Goal: Task Accomplishment & Management: Manage account settings

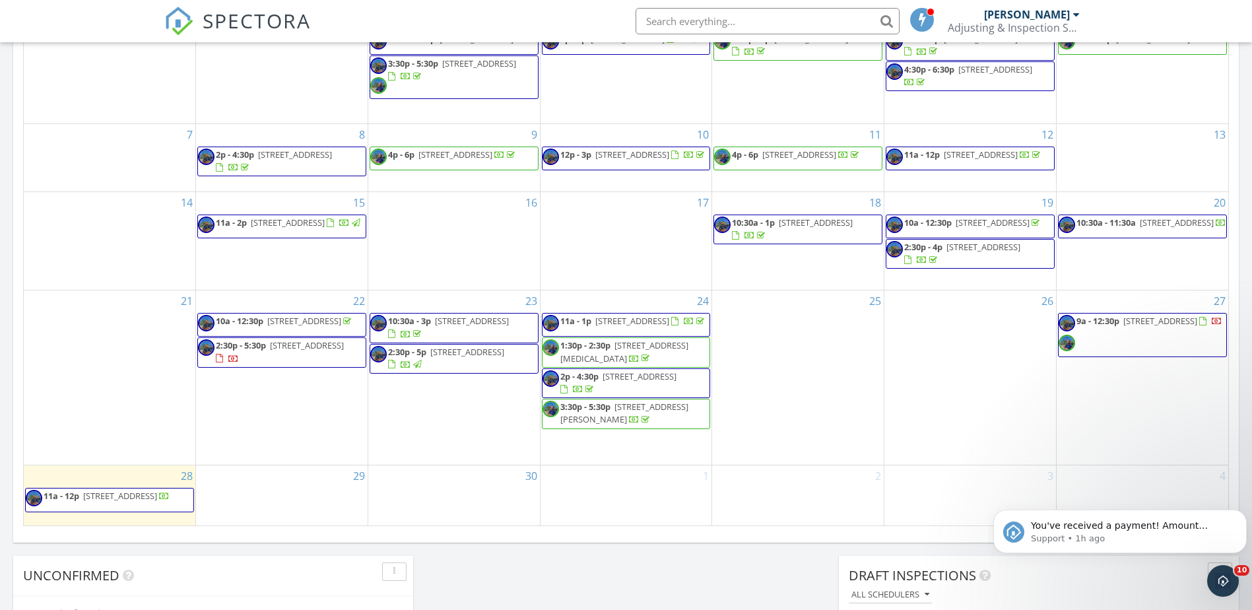
scroll to position [792, 0]
click at [1212, 329] on div at bounding box center [1217, 323] width 11 height 11
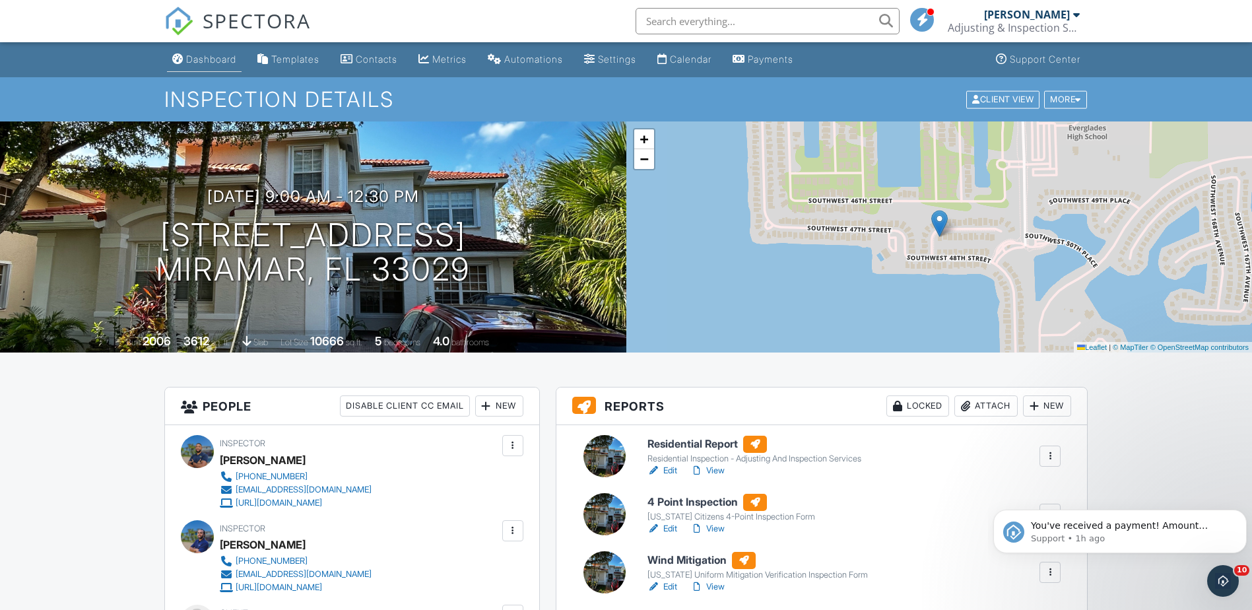
click at [220, 64] on div "Dashboard" at bounding box center [211, 58] width 50 height 11
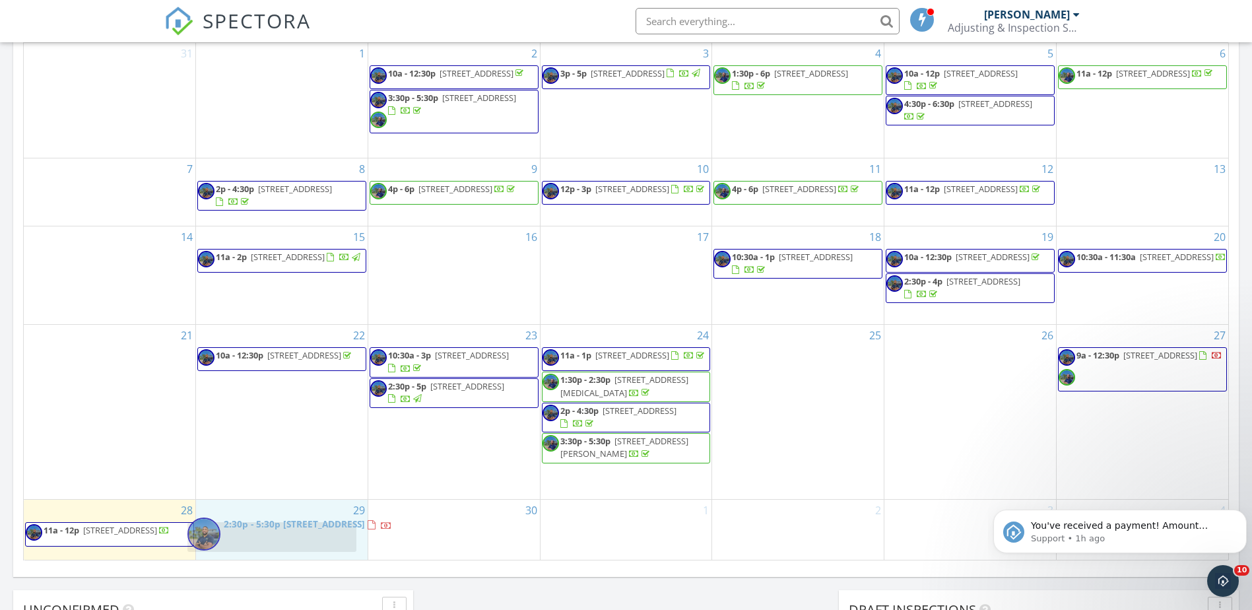
drag, startPoint x: 259, startPoint y: 387, endPoint x: 249, endPoint y: 533, distance: 145.5
click at [249, 533] on body "SPECTORA Tariq Smith Adjusting & Inspection Services Inc. Role: Inspector Dashb…" at bounding box center [626, 224] width 1252 height 1964
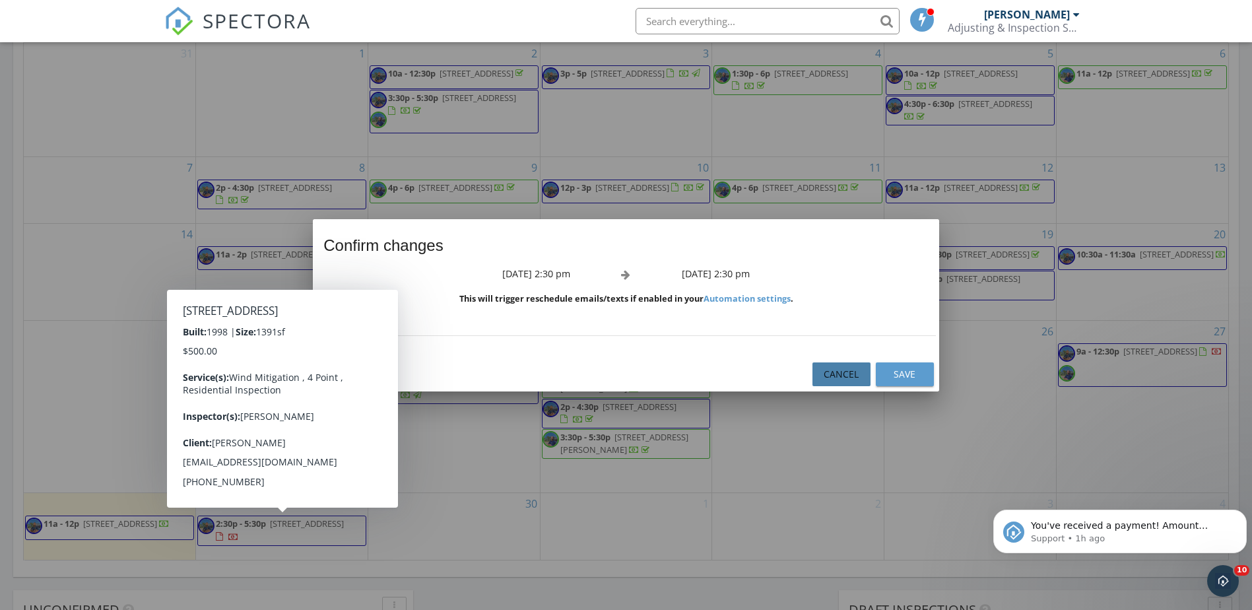
click at [843, 378] on div "Cancel" at bounding box center [841, 374] width 37 height 14
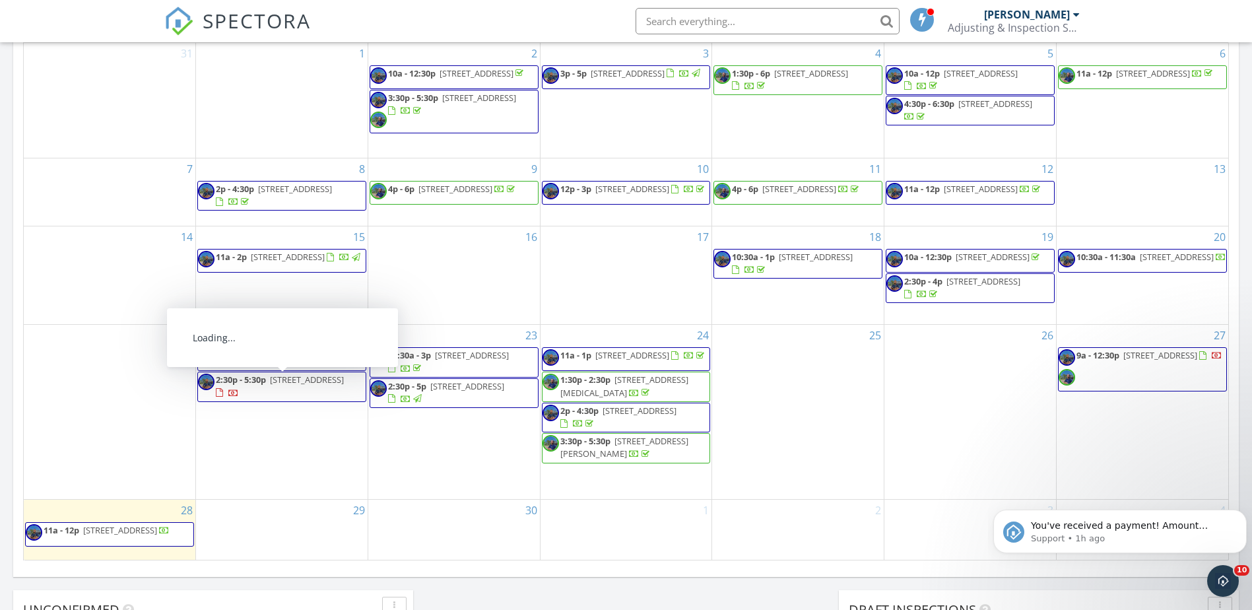
click at [277, 385] on span "922 NW 134th Ave, Pembroke Pines 33028" at bounding box center [307, 380] width 74 height 12
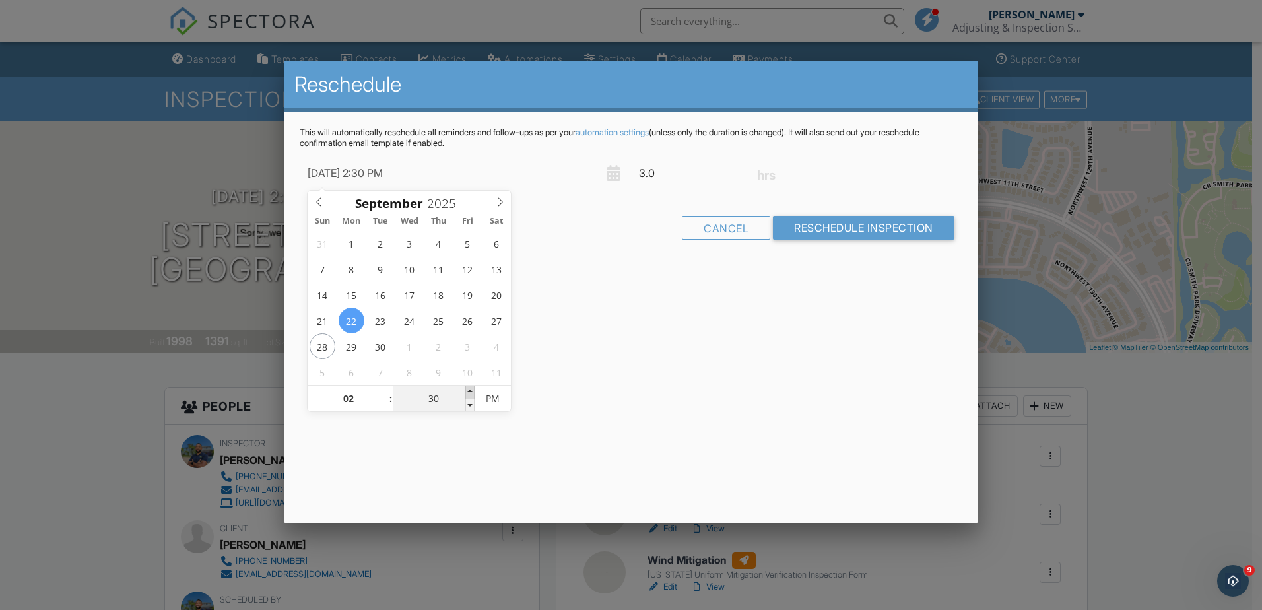
type input "09/22/2025 2:35 PM"
type input "35"
click at [471, 389] on span at bounding box center [469, 391] width 9 height 13
type input "09/22/2025 2:40 PM"
type input "40"
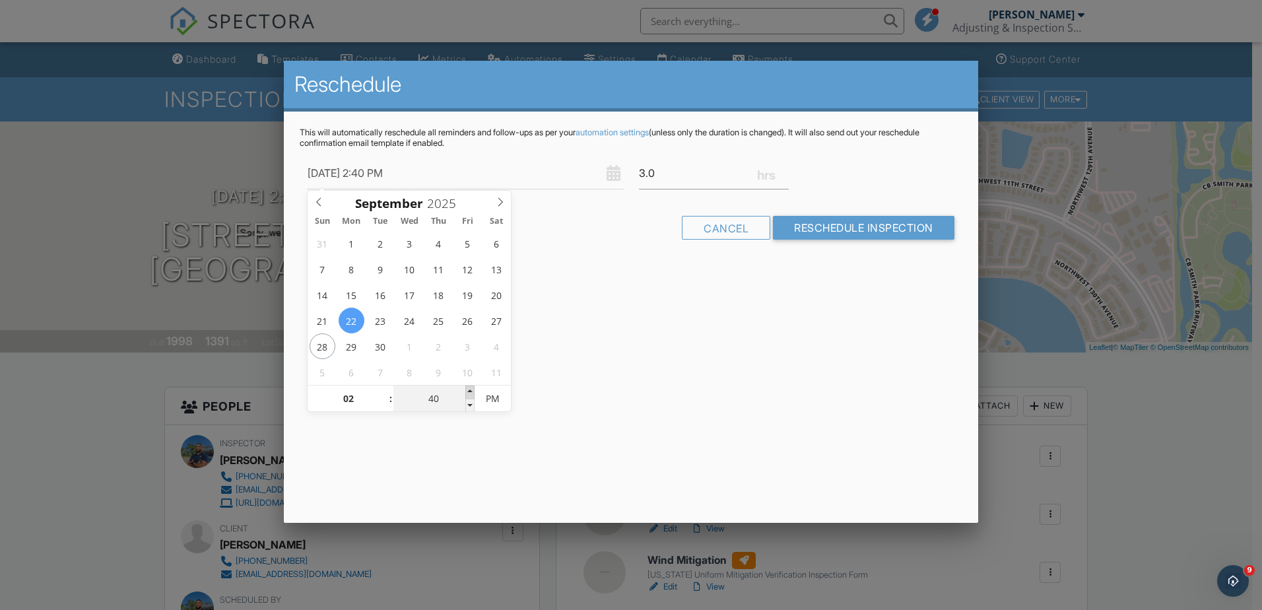
click at [471, 389] on span at bounding box center [469, 391] width 9 height 13
type input "09/22/2025 2:45 PM"
type input "45"
click at [471, 389] on span at bounding box center [469, 391] width 9 height 13
type input "09/22/2025 2:50 PM"
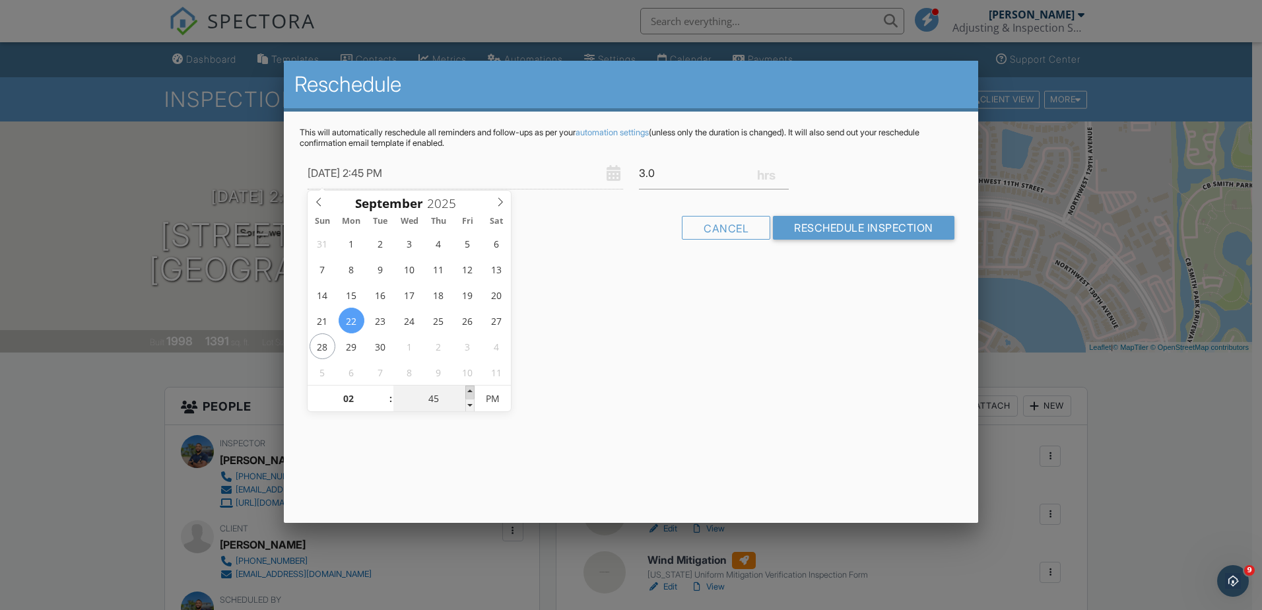
type input "50"
click at [471, 389] on span at bounding box center [469, 391] width 9 height 13
type input "09/22/2025 2:55 PM"
type input "55"
click at [471, 389] on span at bounding box center [469, 391] width 9 height 13
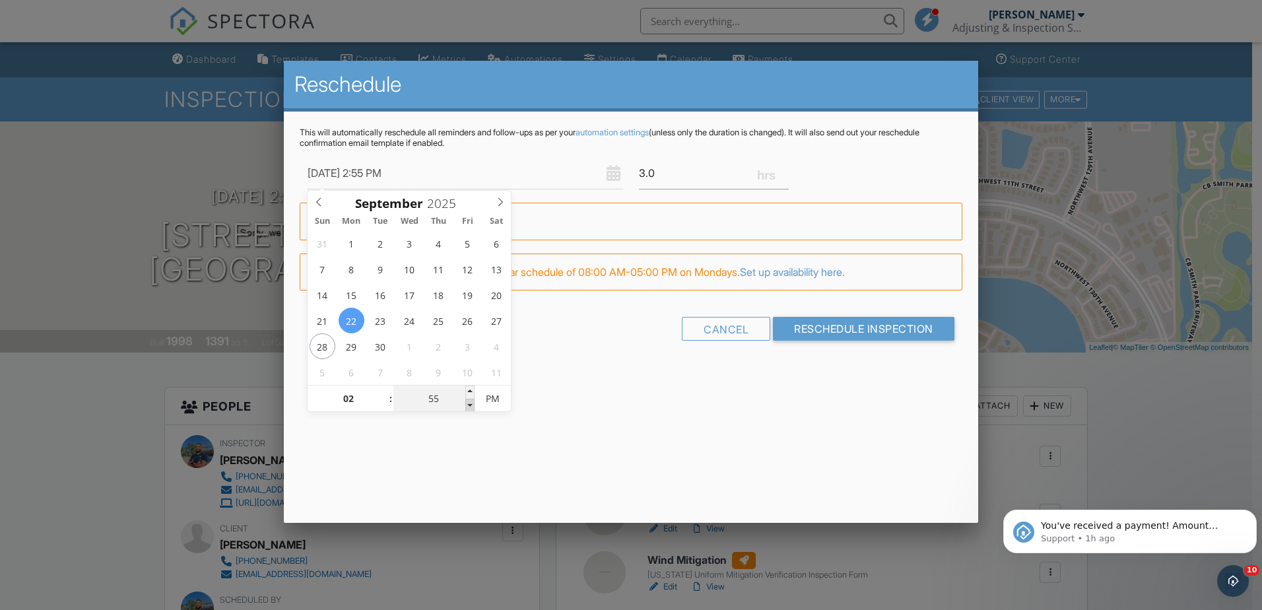
type input "09/22/2025 2:50 PM"
type input "50"
click at [472, 405] on span at bounding box center [469, 405] width 9 height 13
type input "09/22/2025 2:45 PM"
type input "45"
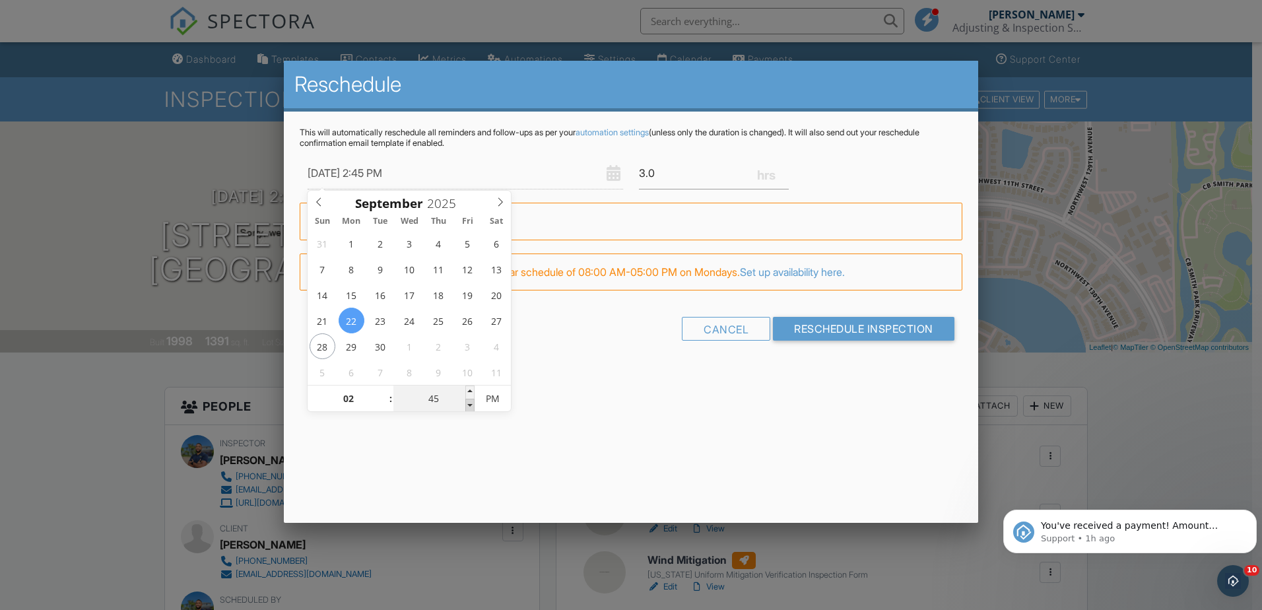
click at [472, 405] on span at bounding box center [469, 405] width 9 height 13
type input "09/22/2025 2:40 PM"
type input "40"
click at [471, 405] on span at bounding box center [469, 405] width 9 height 13
type input "09/22/2025 2:35 PM"
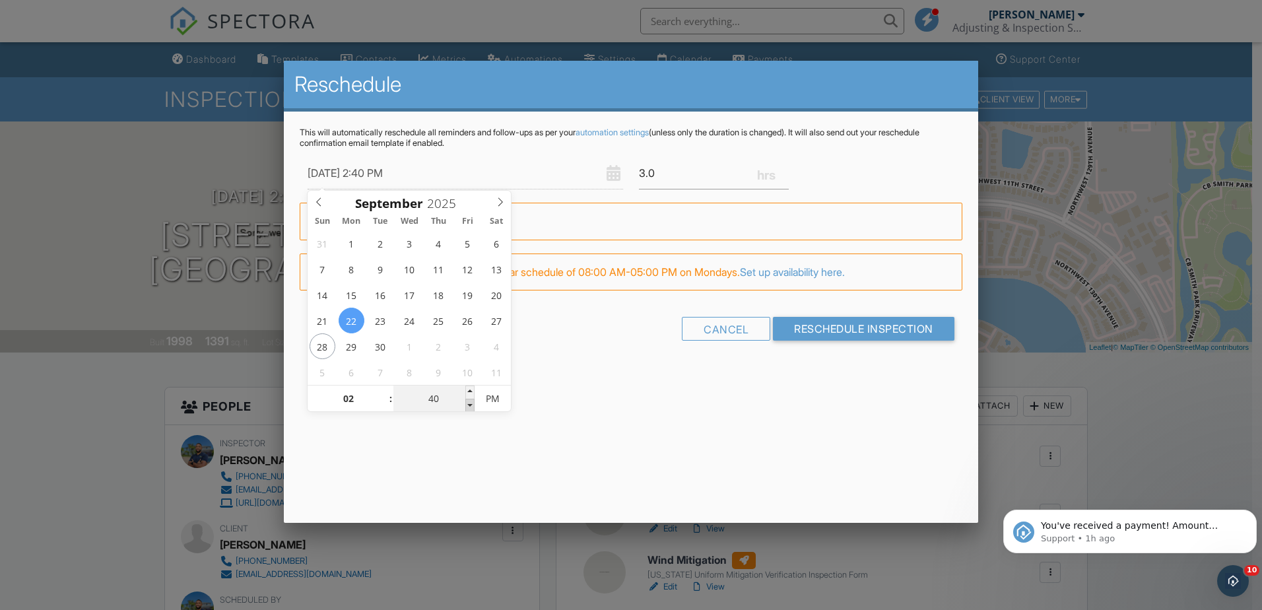
type input "35"
click at [471, 405] on span at bounding box center [469, 405] width 9 height 13
type input "09/22/2025 2:30 PM"
type input "30"
click at [471, 405] on span at bounding box center [469, 405] width 9 height 13
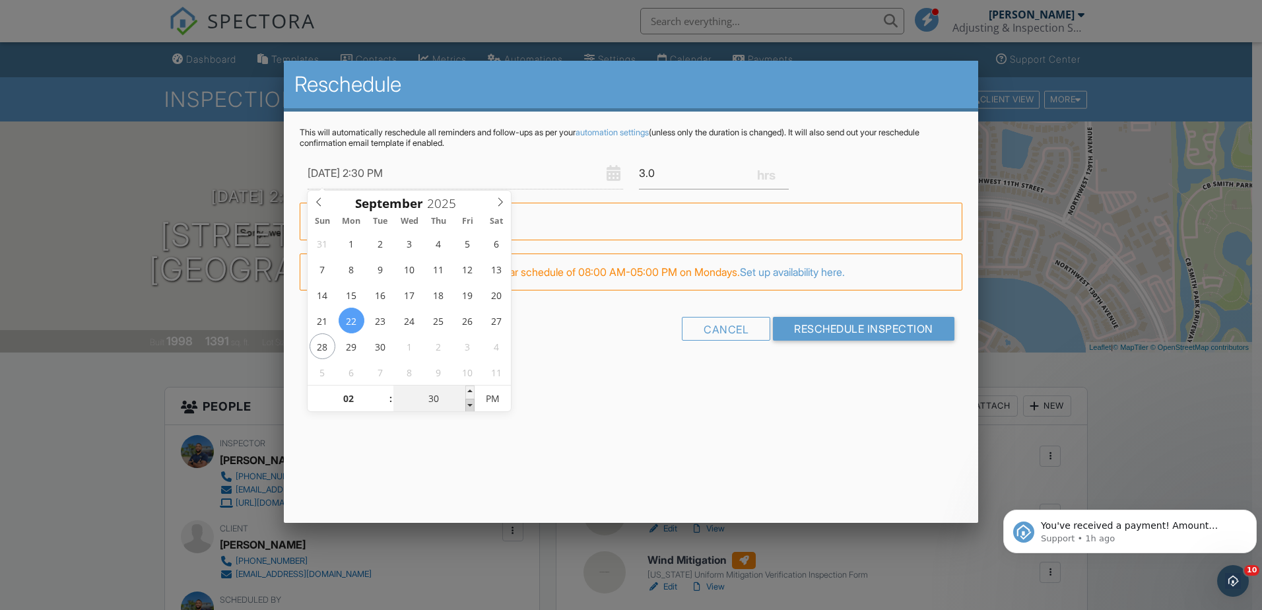
type input "09/22/2025 2:25 PM"
type input "25"
click at [471, 405] on span at bounding box center [469, 405] width 9 height 13
type input "09/22/2025 2:20 PM"
type input "20"
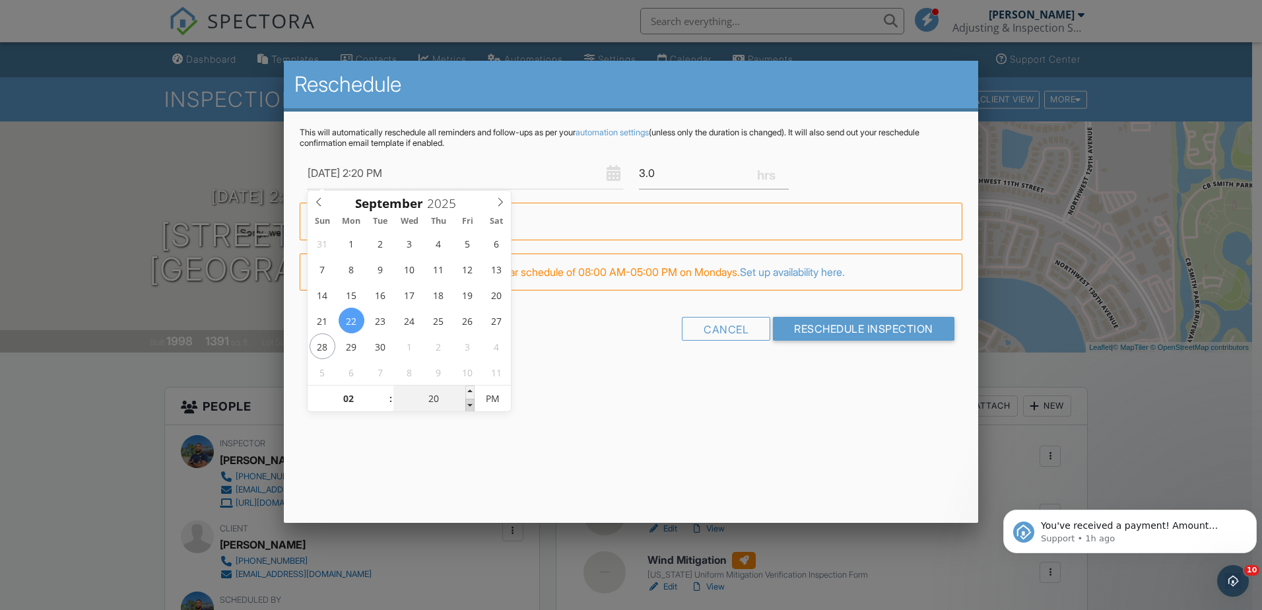
click at [471, 405] on span at bounding box center [469, 405] width 9 height 13
type input "09/22/2025 2:15 PM"
type input "15"
click at [471, 405] on span at bounding box center [469, 405] width 9 height 13
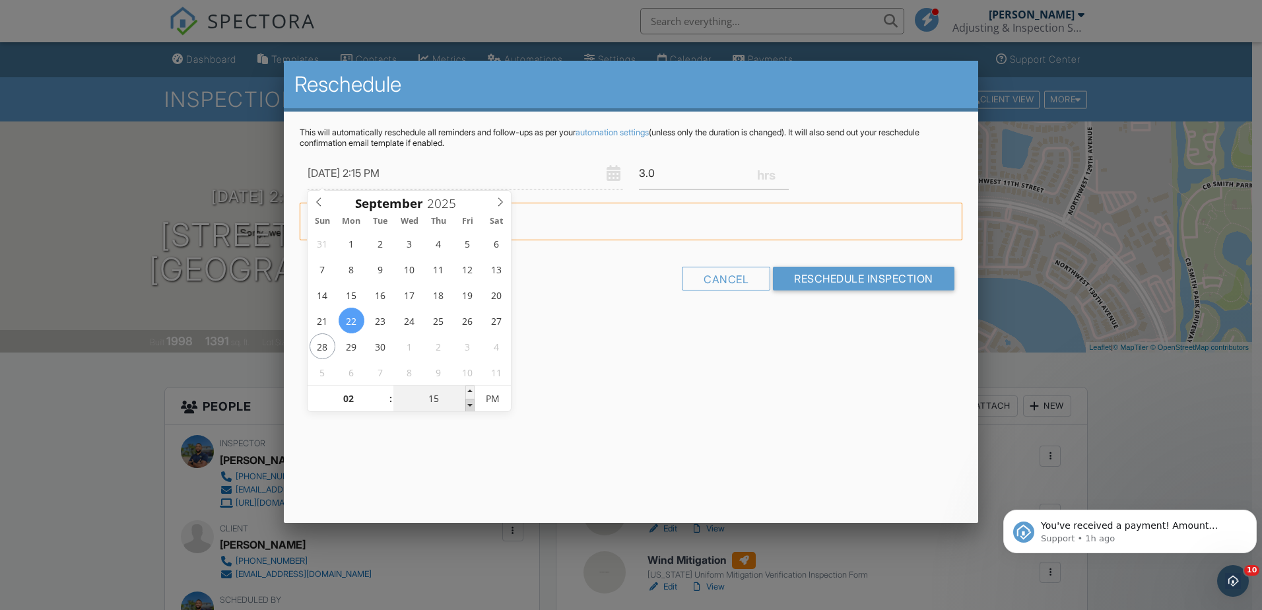
type input "09/22/2025 2:10 PM"
type input "10"
click at [471, 405] on span at bounding box center [469, 405] width 9 height 13
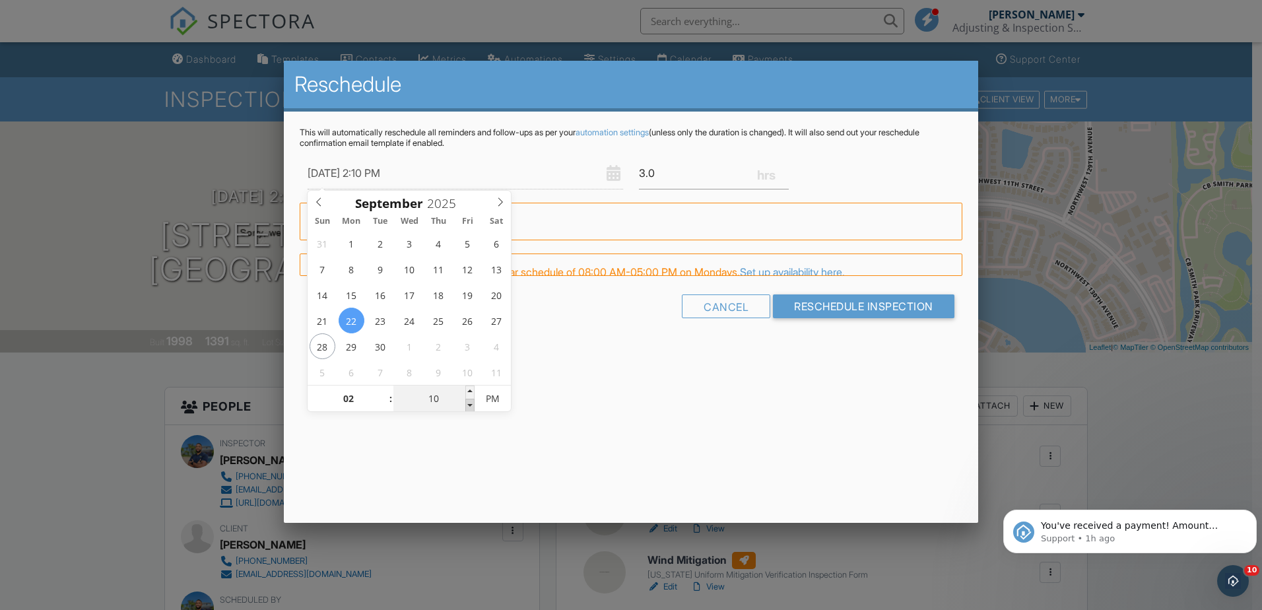
type input "09/22/2025 2:05 PM"
type input "05"
click at [471, 405] on span at bounding box center [469, 405] width 9 height 13
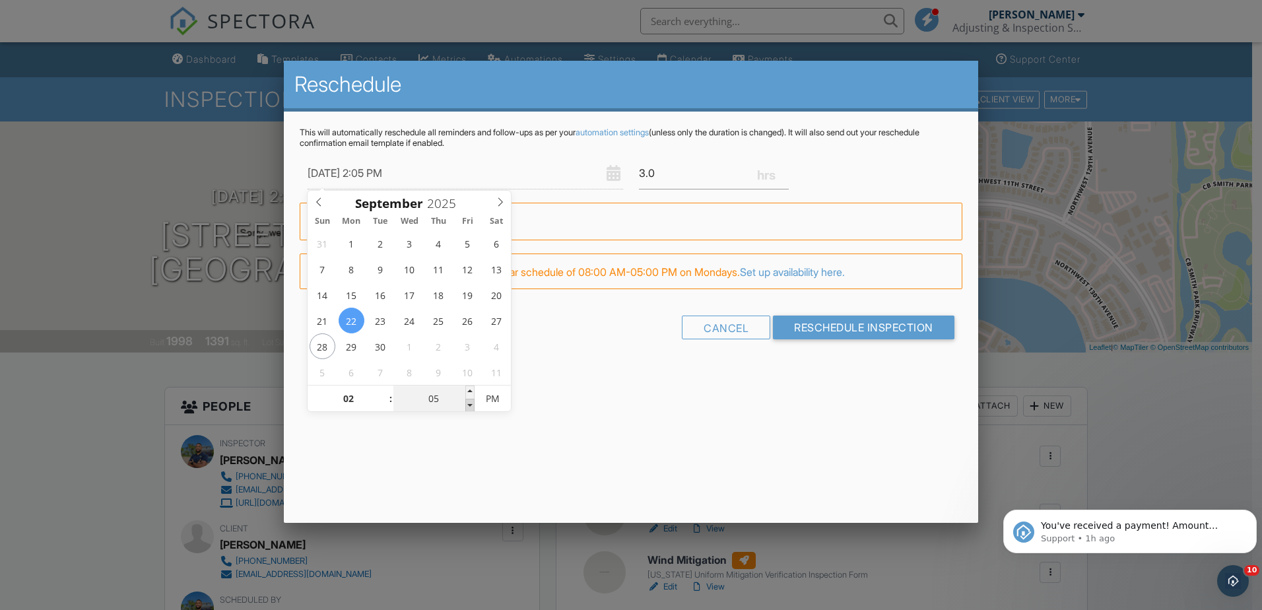
type input "09/22/2025 2:00 PM"
type input "00"
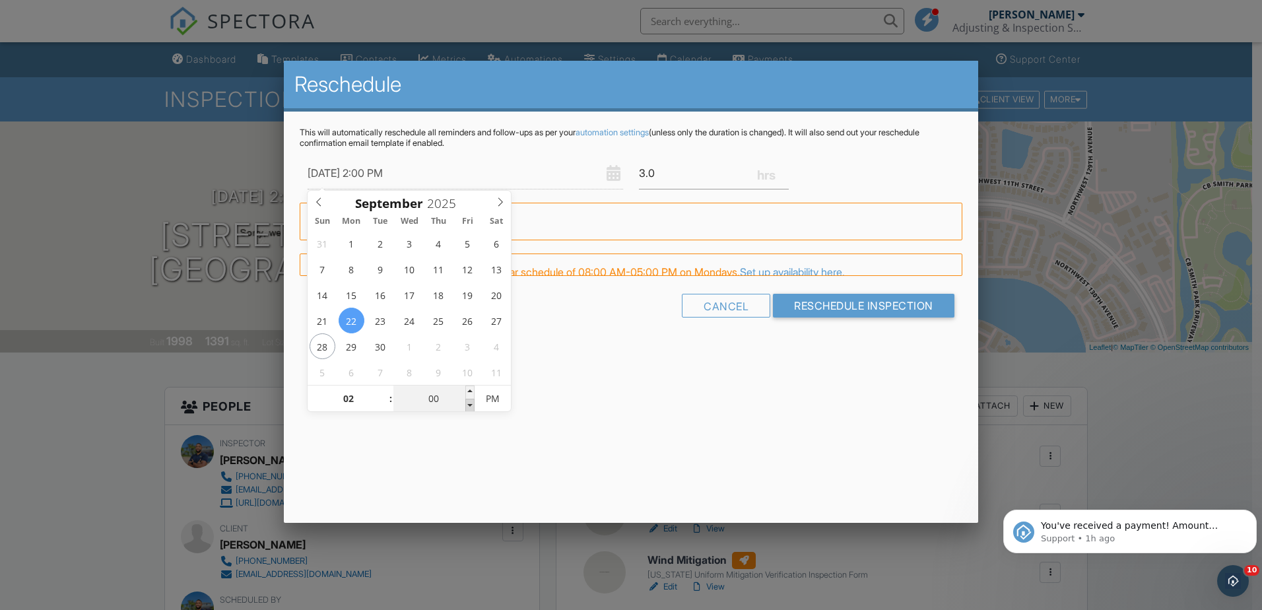
click at [471, 405] on span at bounding box center [469, 405] width 9 height 13
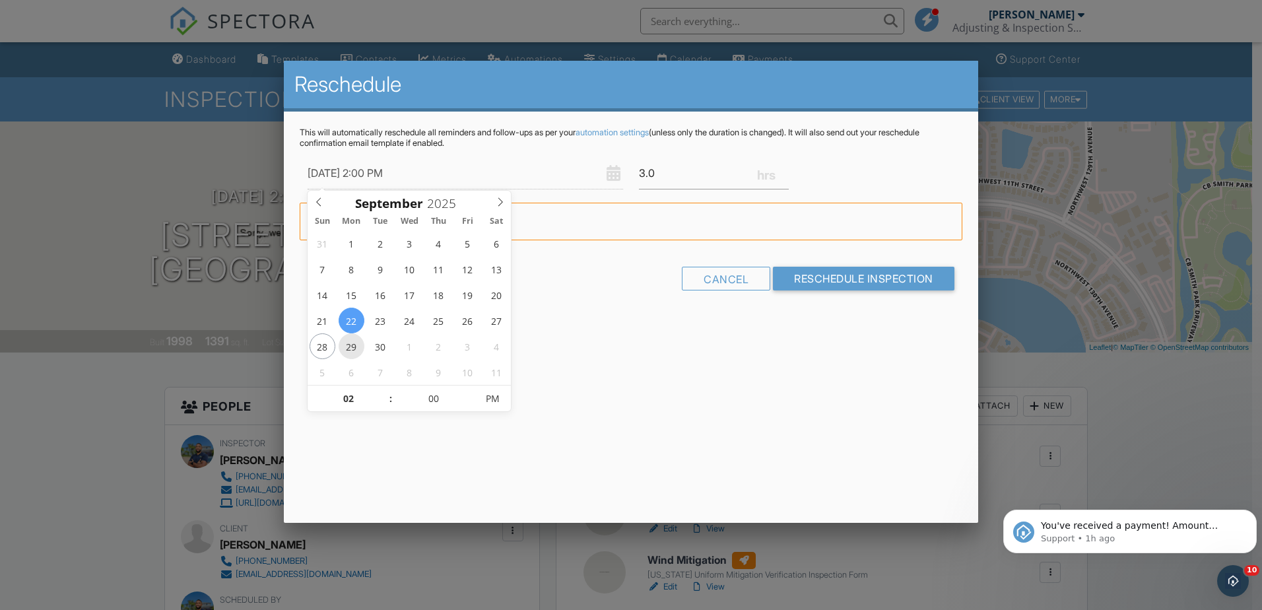
type input "09/29/2025 2:00 PM"
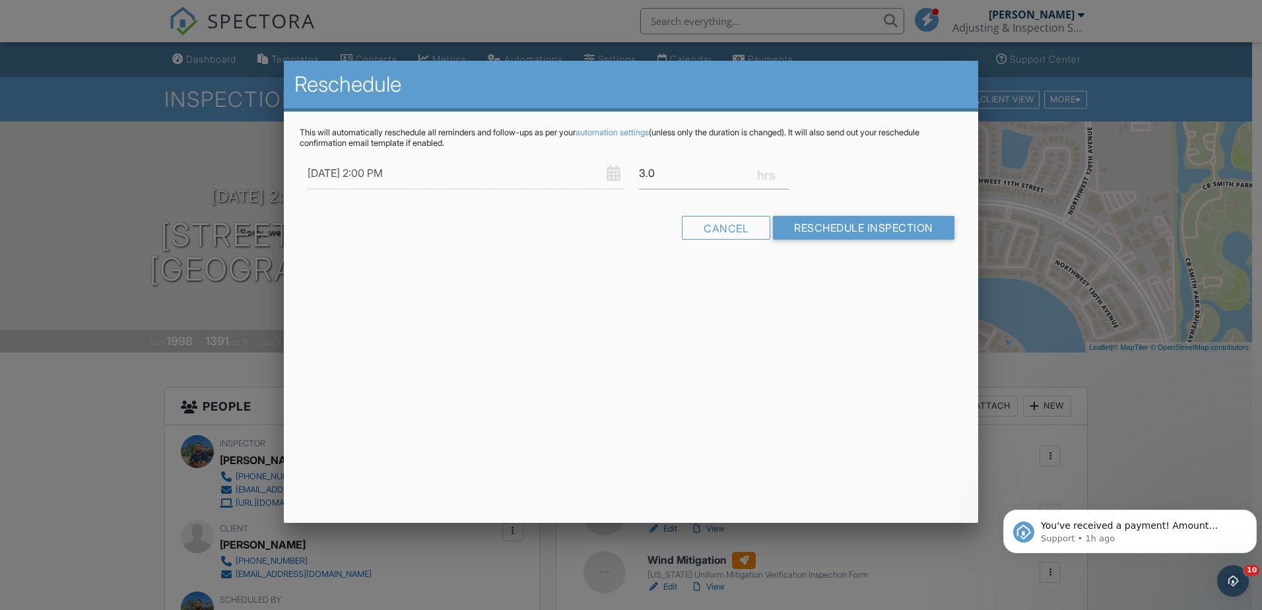
click at [632, 362] on div "Reschedule This will automatically reschedule all reminders and follow-ups as p…" at bounding box center [631, 292] width 694 height 462
click at [860, 228] on input "Reschedule Inspection" at bounding box center [864, 228] width 182 height 24
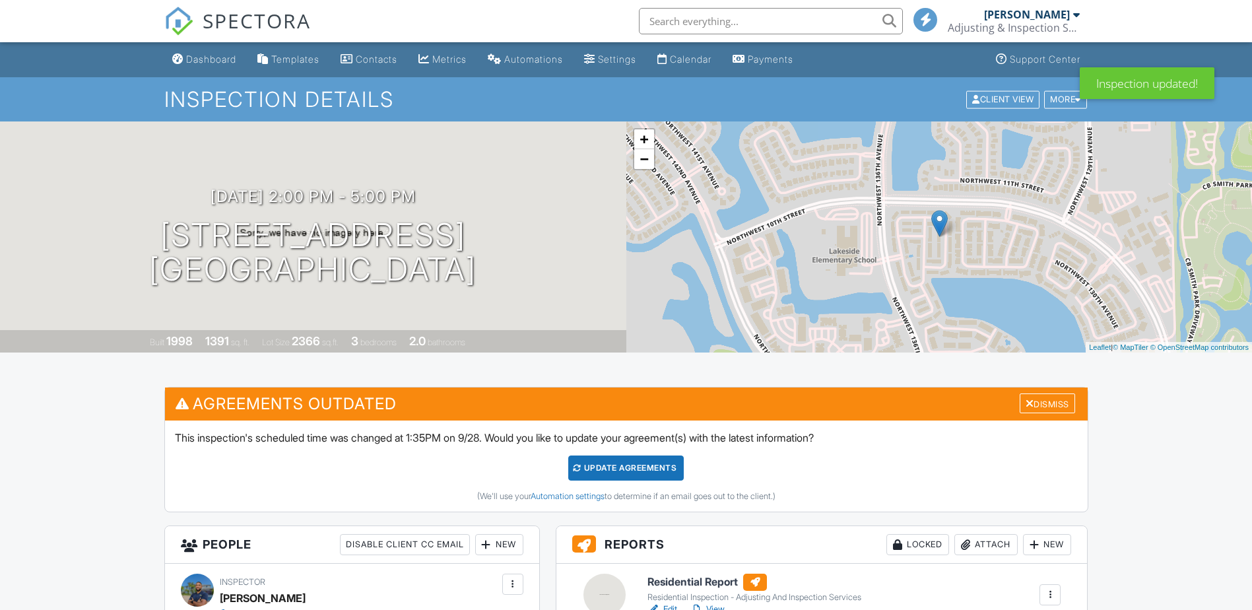
click at [630, 473] on div "Update Agreements" at bounding box center [626, 467] width 116 height 25
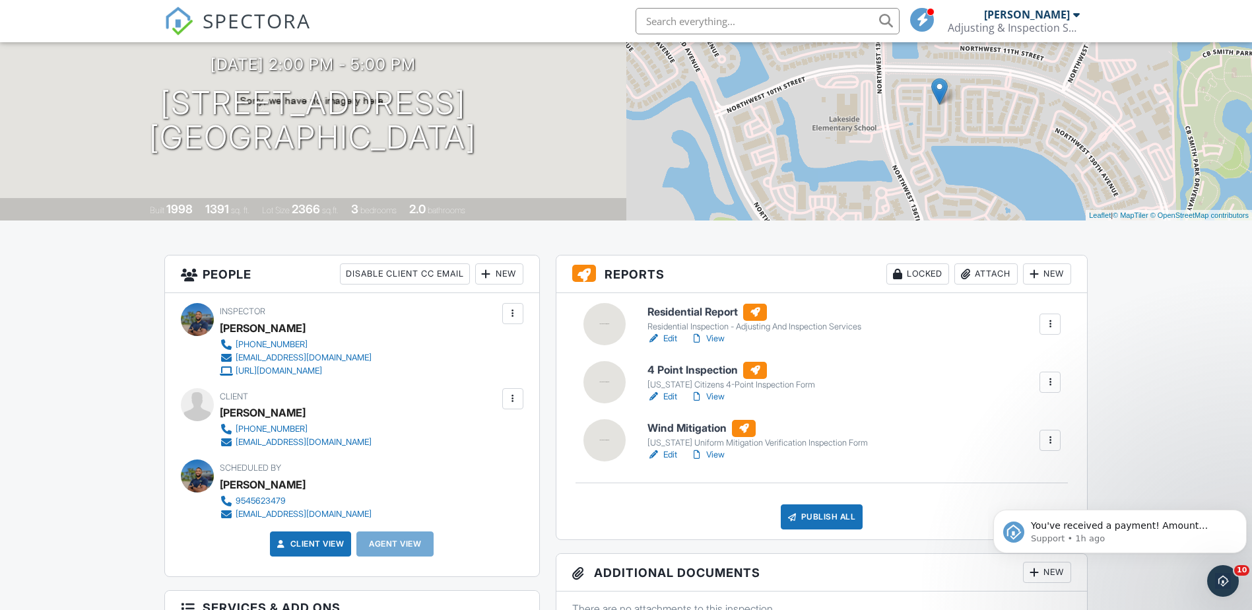
click at [223, 272] on h3 "People Disable Client CC Email New Inspector Client Client's Agent Listing Agen…" at bounding box center [352, 274] width 374 height 38
click at [666, 338] on link "Edit" at bounding box center [663, 338] width 30 height 13
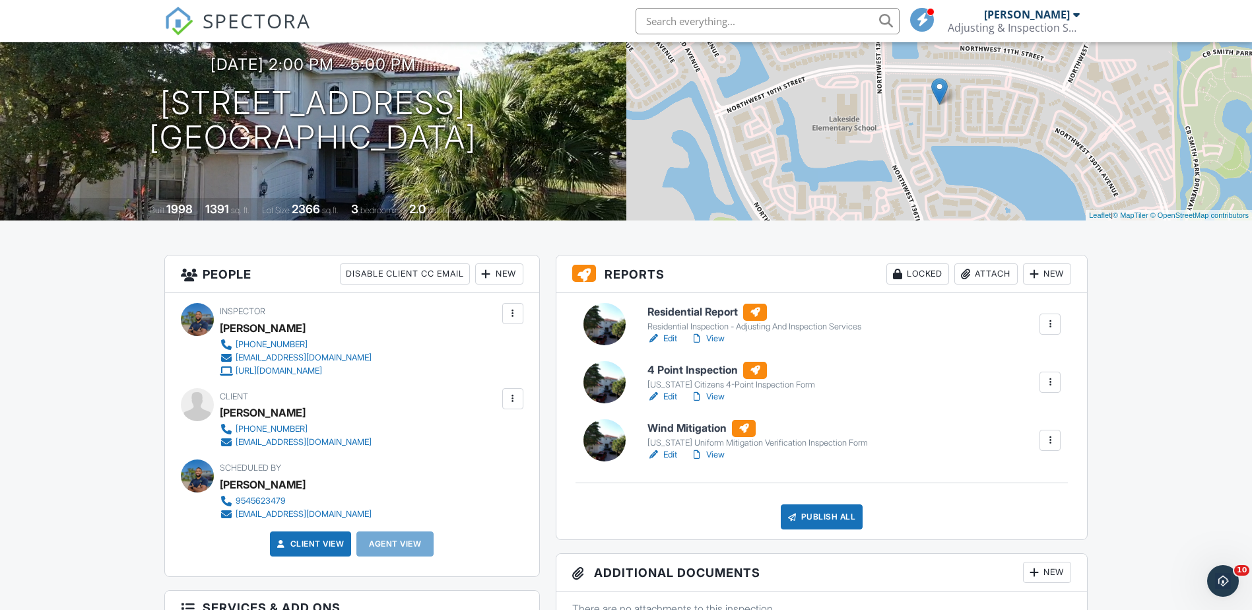
click at [667, 339] on link "Edit" at bounding box center [663, 338] width 30 height 13
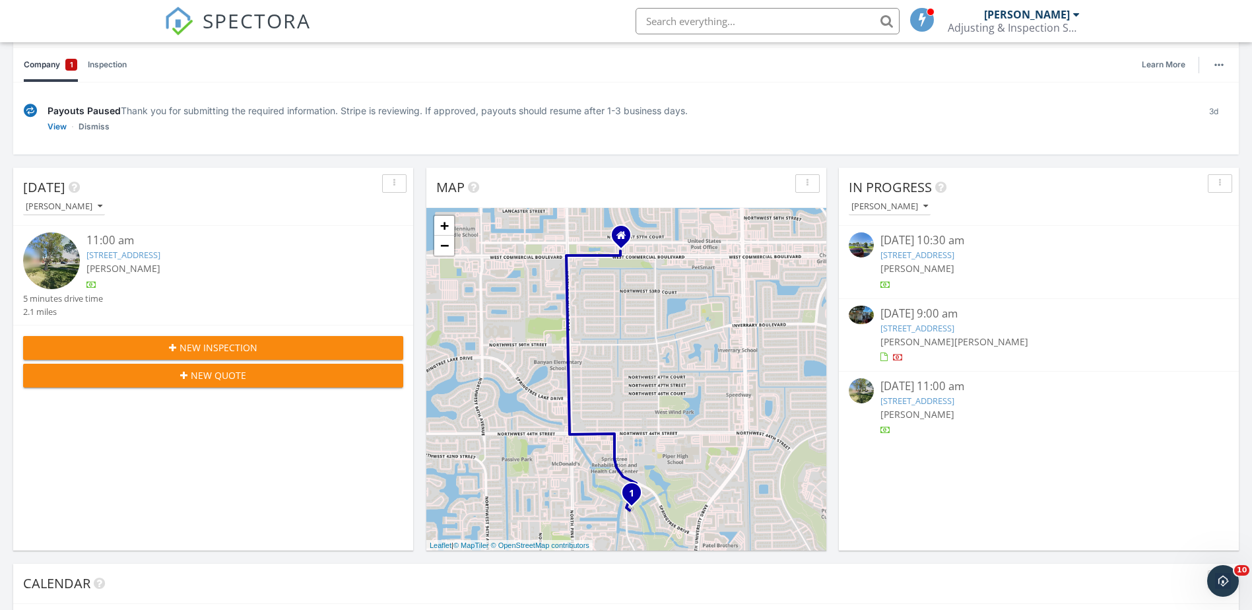
scroll to position [198, 0]
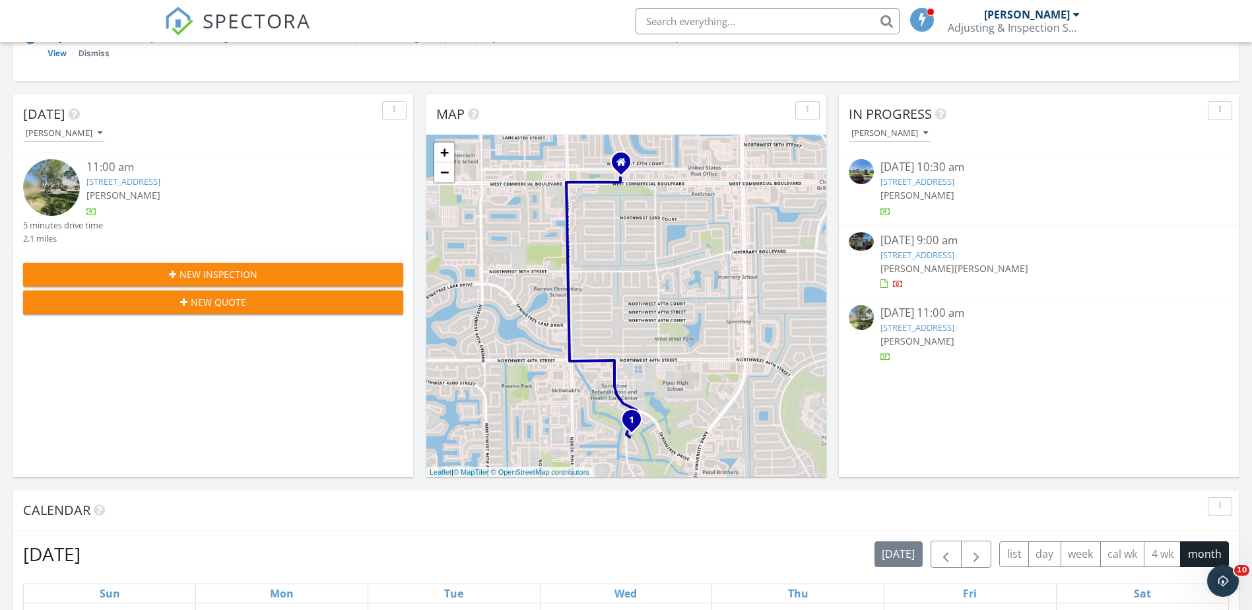
click at [919, 263] on span "[PERSON_NAME]" at bounding box center [918, 268] width 74 height 13
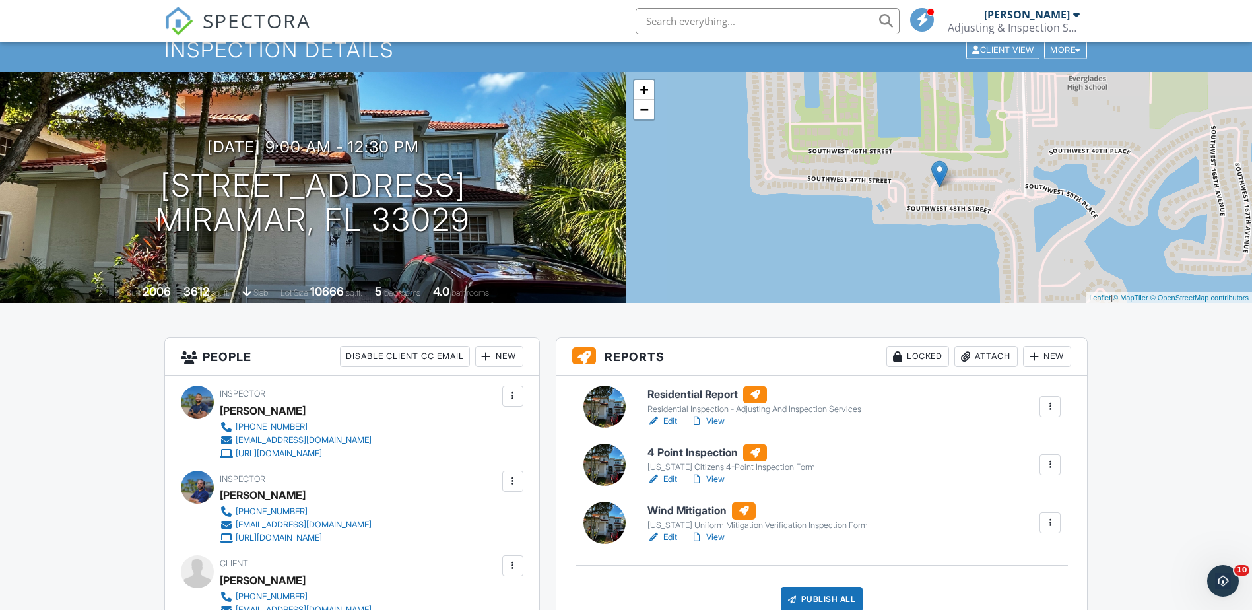
scroll to position [198, 0]
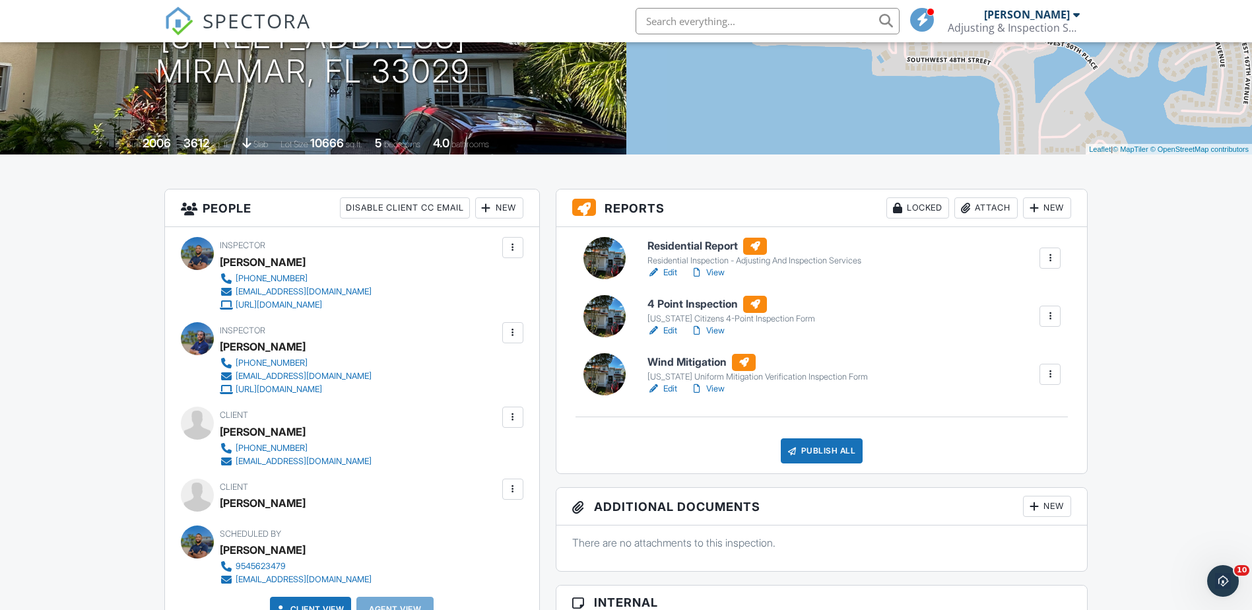
click at [672, 273] on link "Edit" at bounding box center [663, 272] width 30 height 13
